Goal: Information Seeking & Learning: Learn about a topic

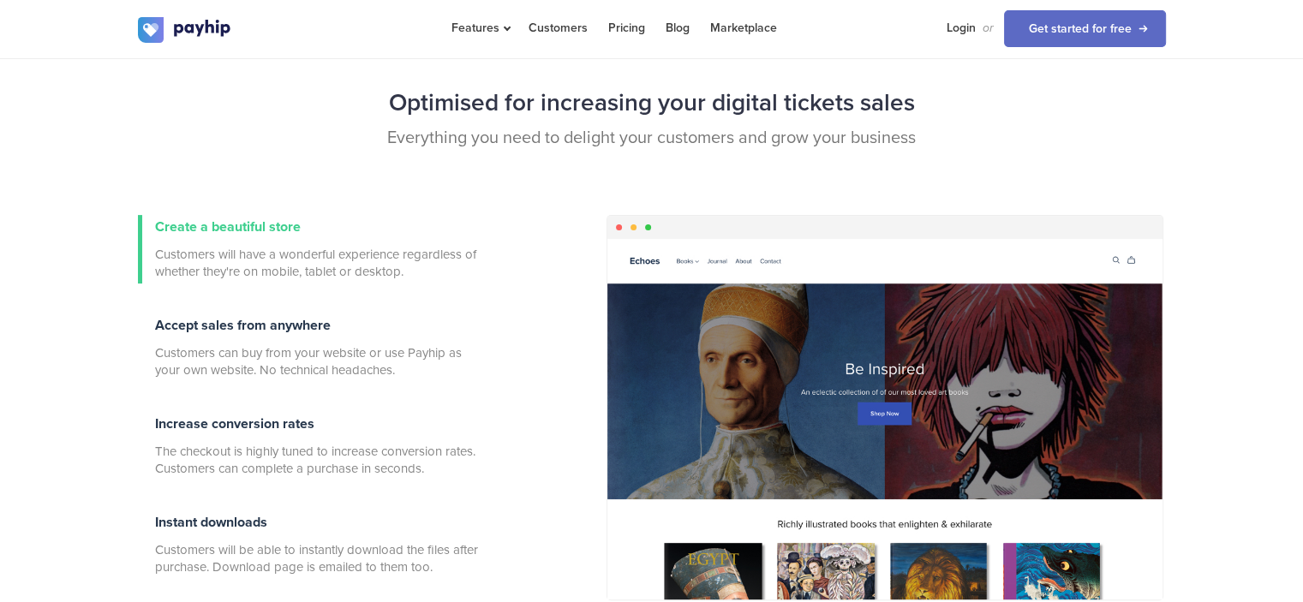
scroll to position [599, 0]
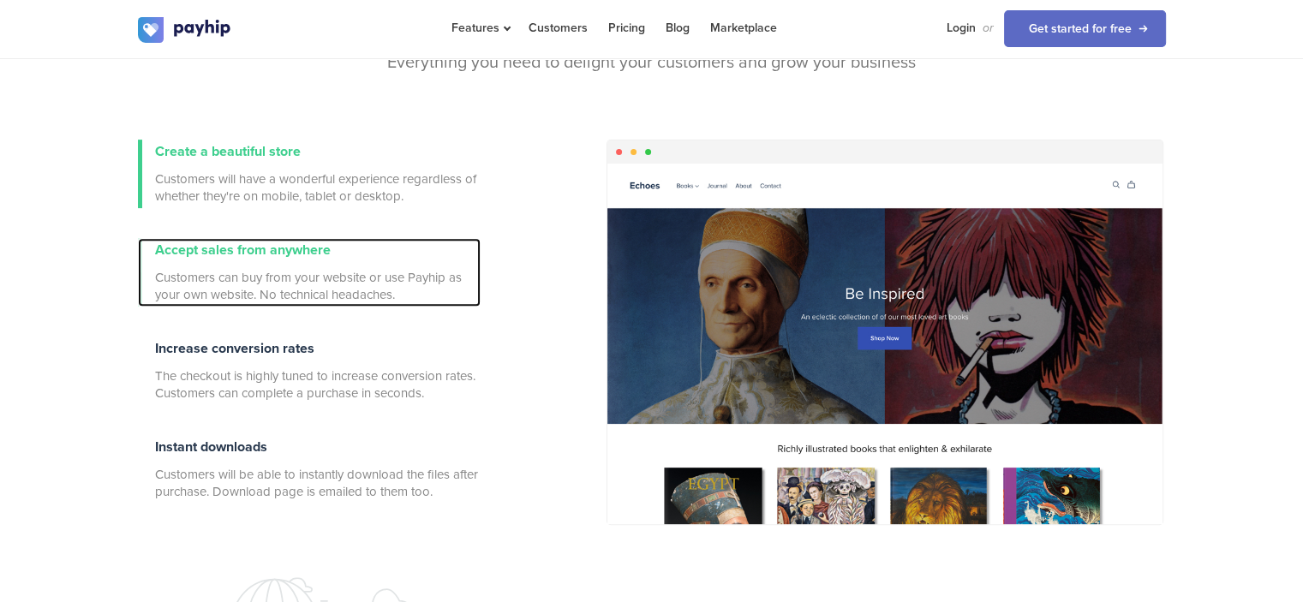
click at [222, 247] on span "Accept sales from anywhere" at bounding box center [243, 250] width 176 height 17
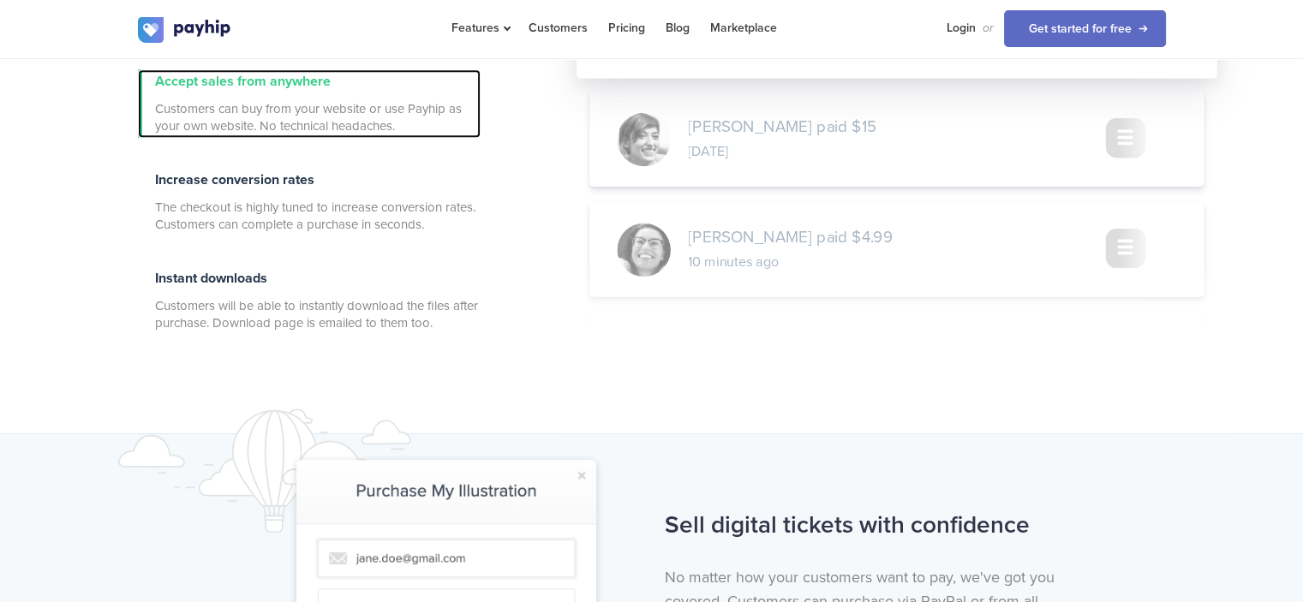
scroll to position [1112, 0]
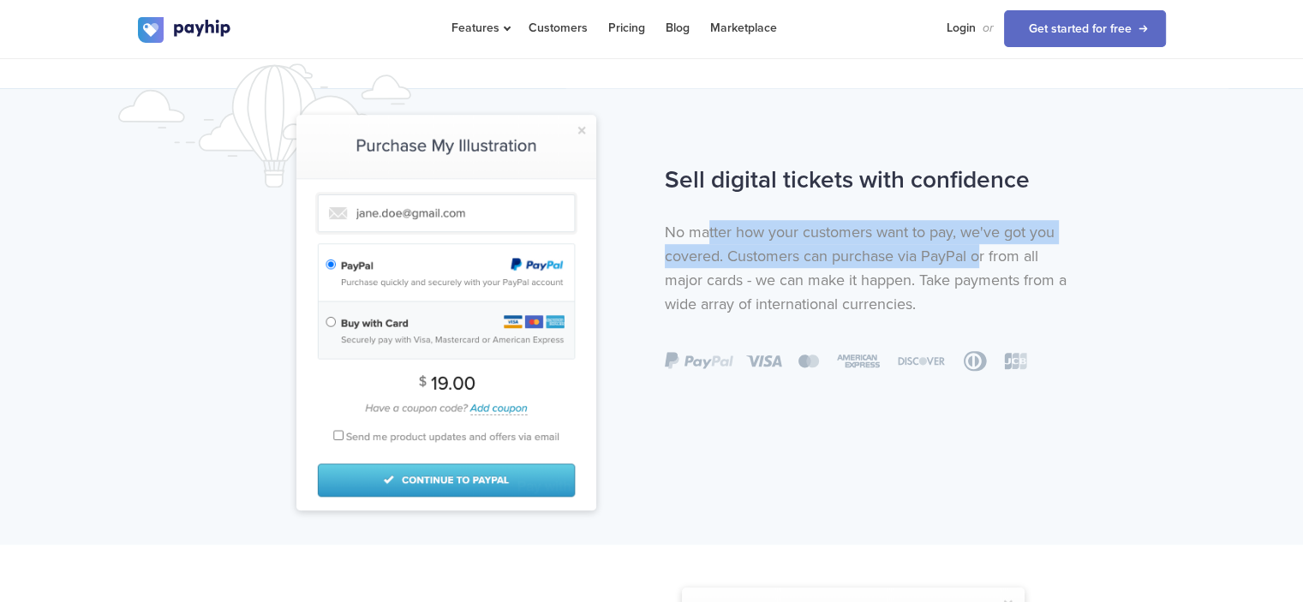
drag, startPoint x: 733, startPoint y: 232, endPoint x: 1054, endPoint y: 297, distance: 327.7
click at [977, 260] on p "No matter how your customers want to pay, we've got you covered. Customers can …" at bounding box center [872, 268] width 414 height 96
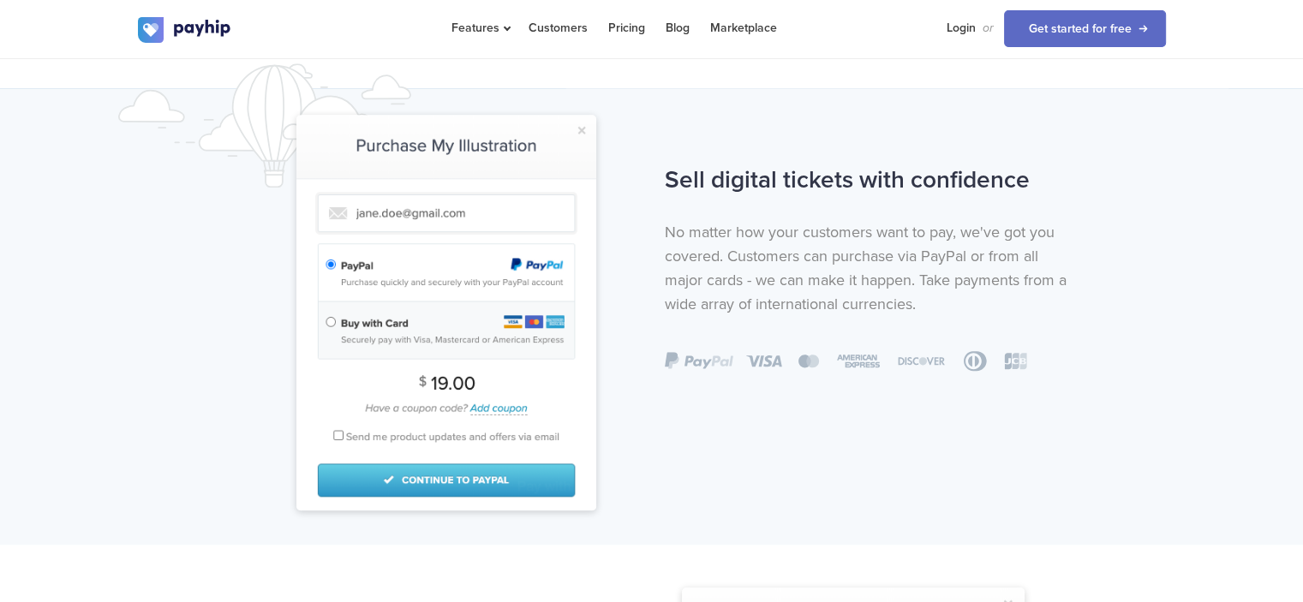
click at [1068, 298] on p "No matter how your customers want to pay, we've got you covered. Customers can …" at bounding box center [872, 268] width 414 height 96
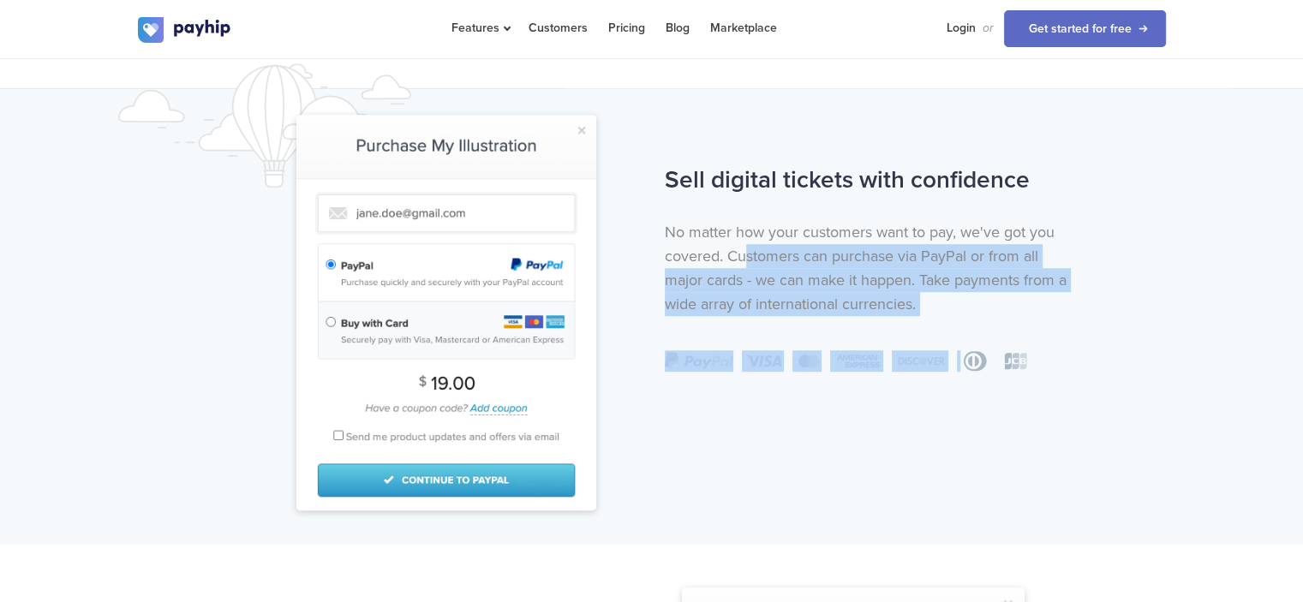
drag, startPoint x: 743, startPoint y: 253, endPoint x: 1024, endPoint y: 330, distance: 291.3
click at [972, 325] on div "Sell digital tickets with confidence No matter how your customers want to pay, …" at bounding box center [871, 265] width 439 height 214
click at [1088, 297] on div "Sell digital tickets with confidence No matter how your customers want to pay, …" at bounding box center [871, 265] width 439 height 214
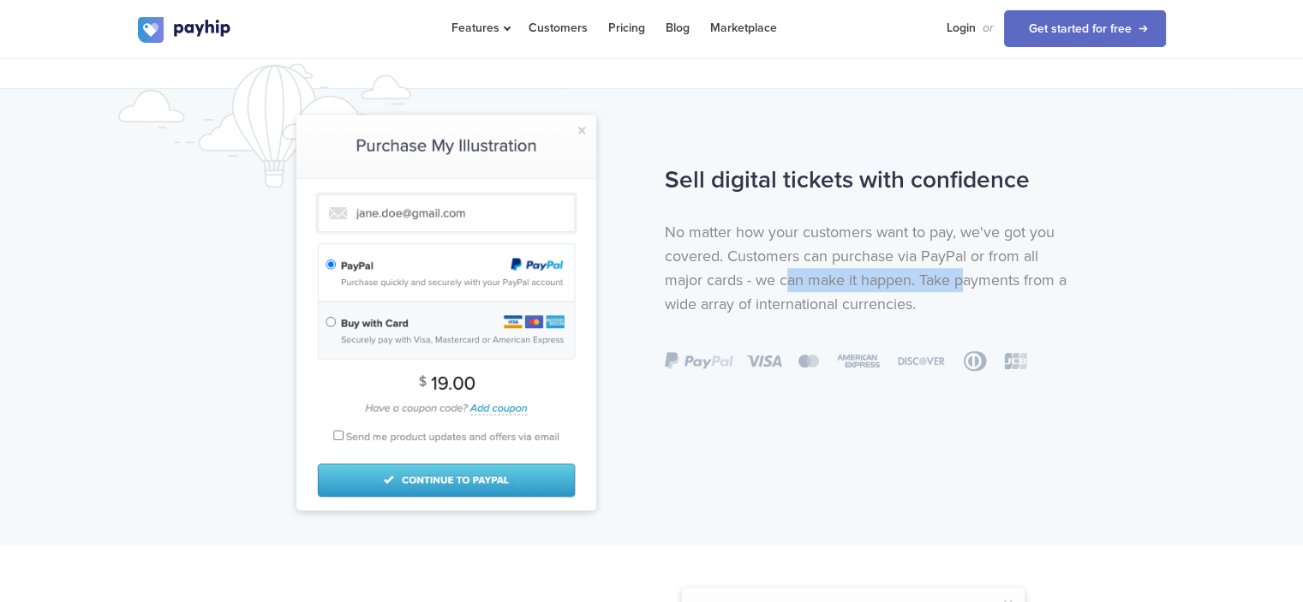
drag, startPoint x: 784, startPoint y: 279, endPoint x: 1014, endPoint y: 306, distance: 231.0
click at [963, 288] on p "No matter how your customers want to pay, we've got you covered. Customers can …" at bounding box center [872, 268] width 414 height 96
click at [1017, 307] on p "No matter how your customers want to pay, we've got you covered. Customers can …" at bounding box center [872, 268] width 414 height 96
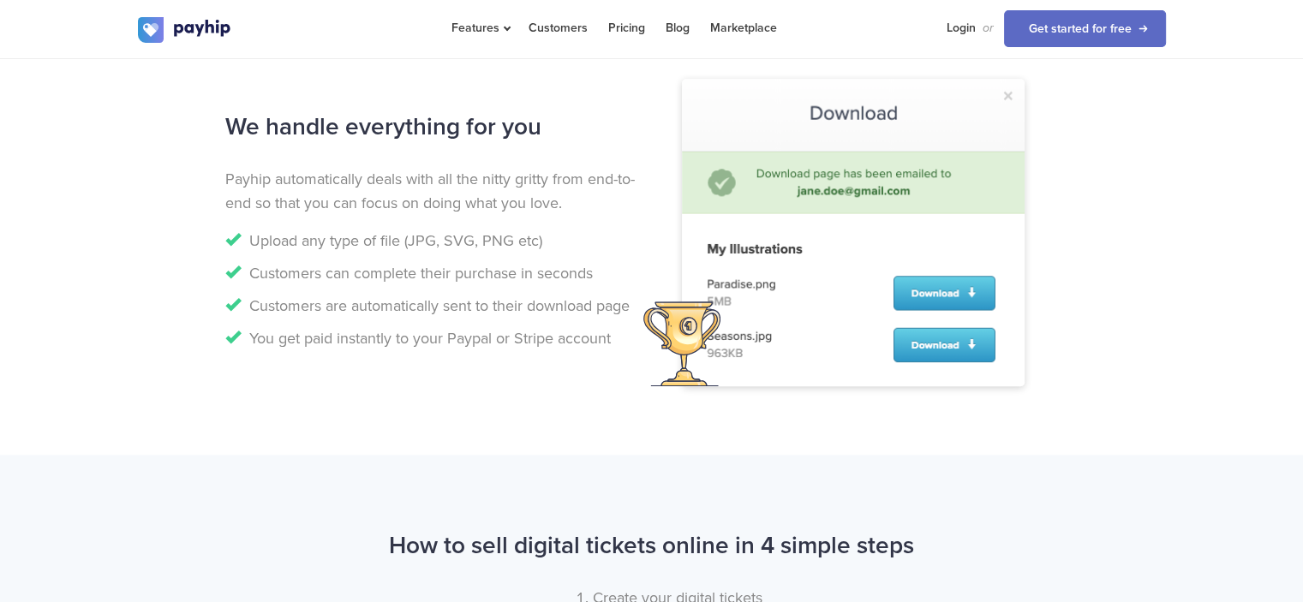
scroll to position [1626, 0]
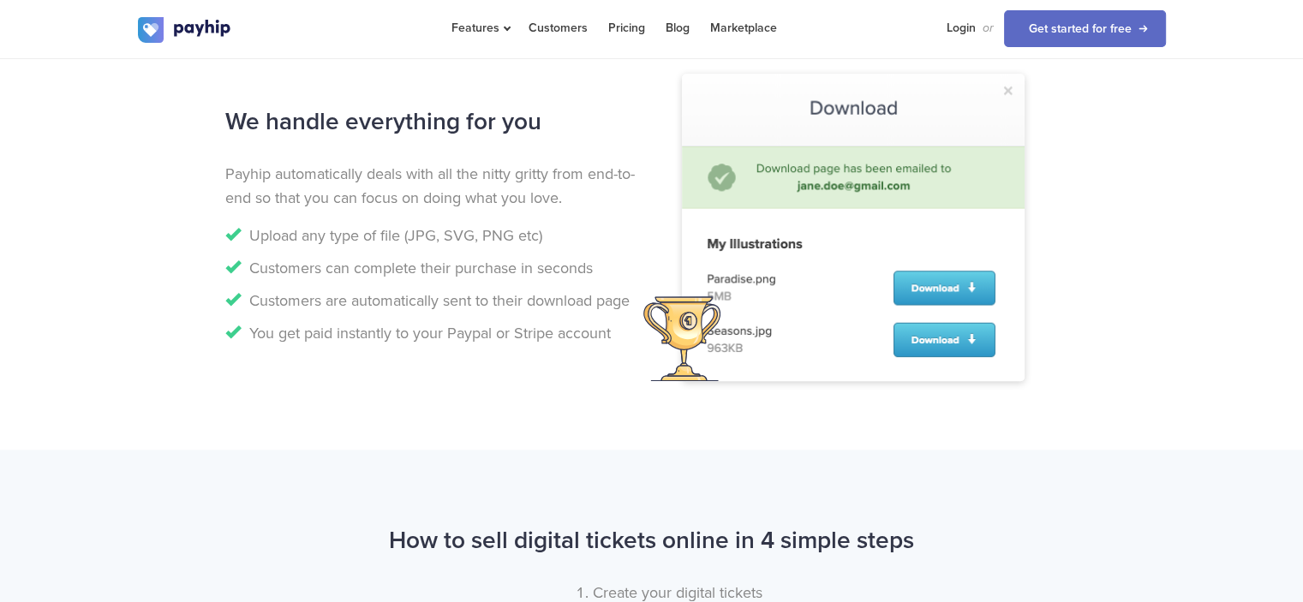
drag, startPoint x: 298, startPoint y: 236, endPoint x: 551, endPoint y: 237, distance: 252.6
click at [551, 237] on li "Upload any type of file (JPG, SVG, PNG etc)" at bounding box center [432, 236] width 414 height 24
drag, startPoint x: 380, startPoint y: 264, endPoint x: 511, endPoint y: 259, distance: 131.1
click at [510, 259] on li "Customers can complete their purchase in seconds" at bounding box center [432, 268] width 414 height 24
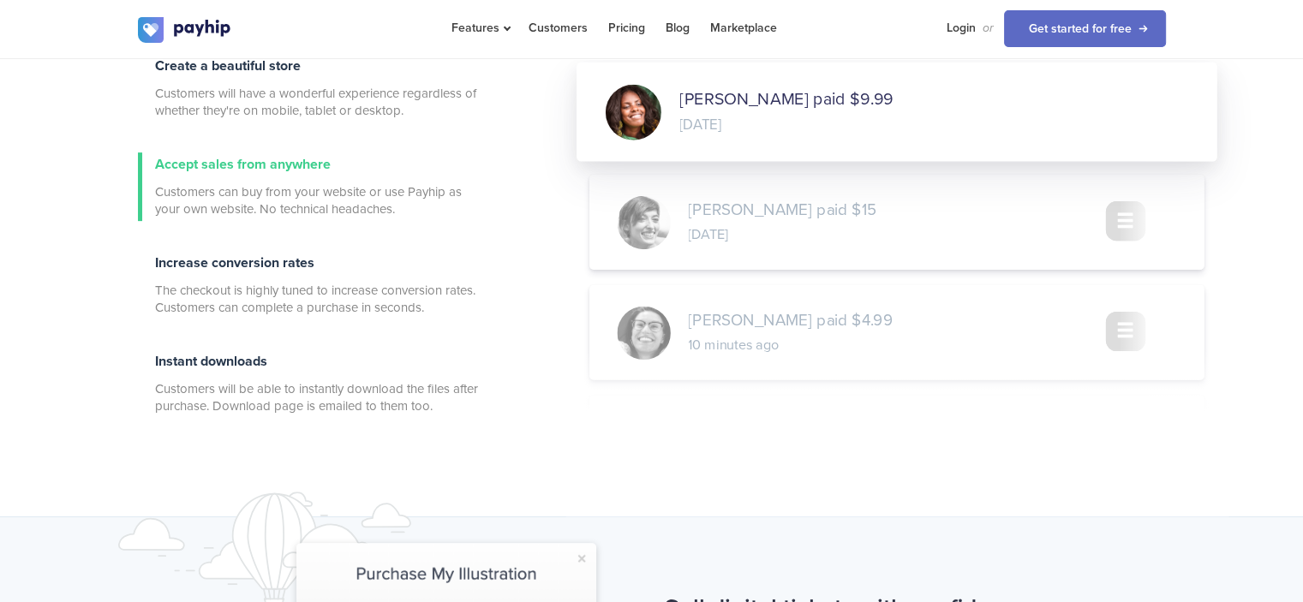
scroll to position [85, 0]
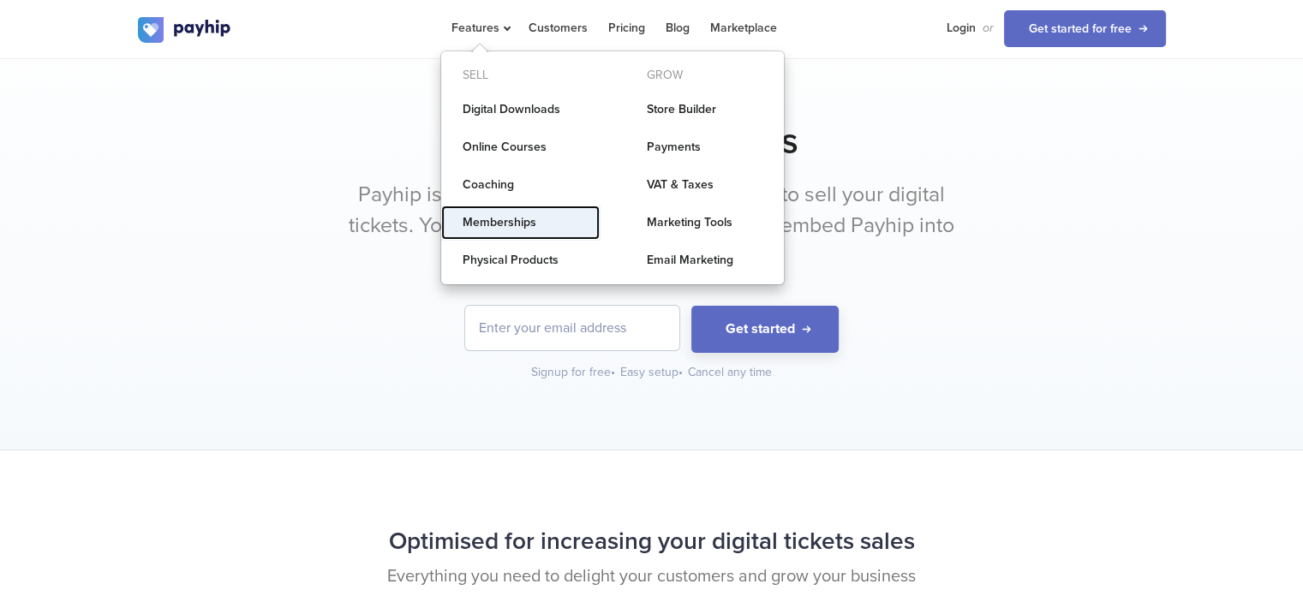
click at [510, 218] on link "Memberships" at bounding box center [520, 223] width 158 height 34
